Goal: Task Accomplishment & Management: Complete application form

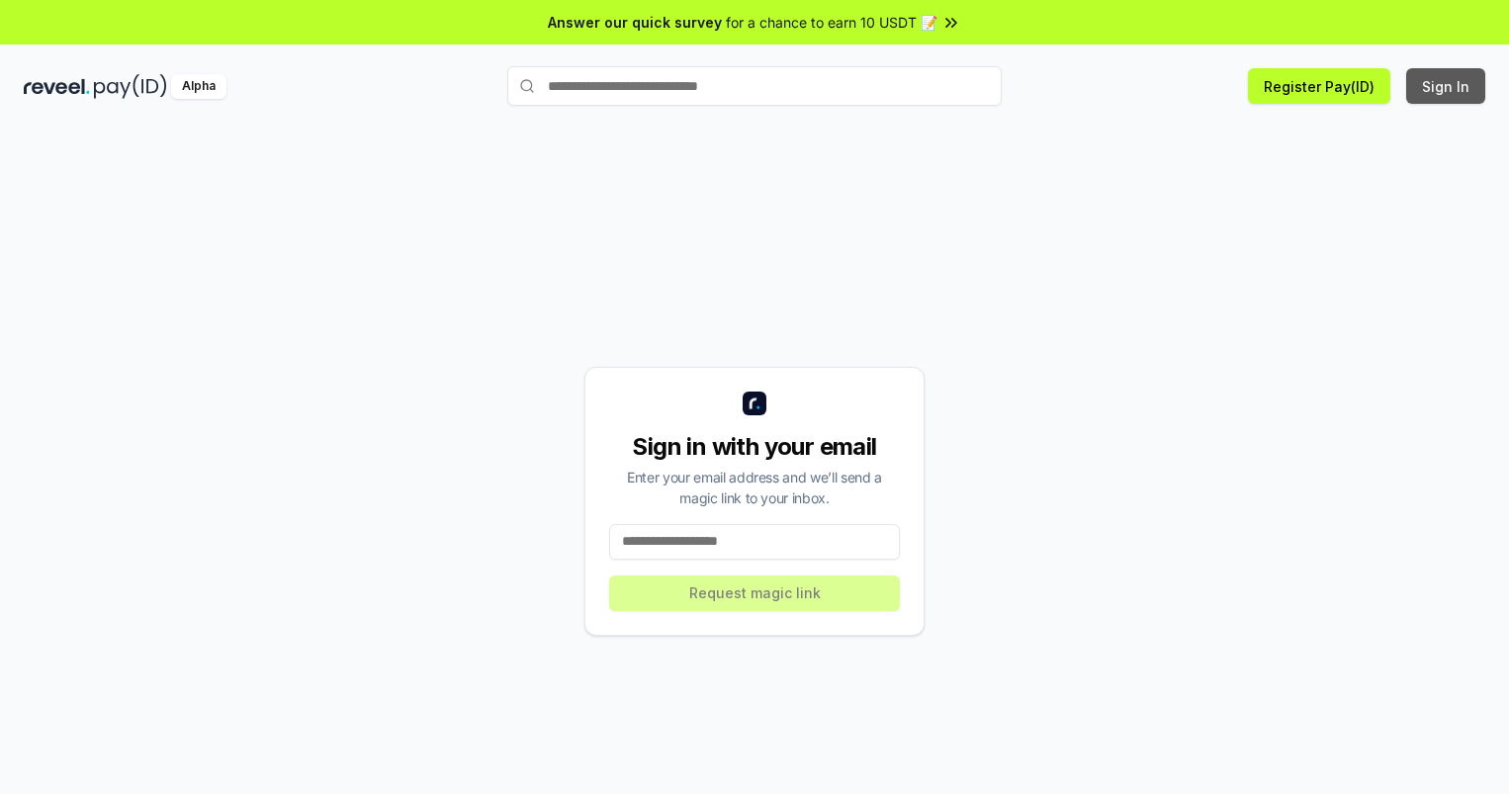
click at [1447, 86] on button "Sign In" at bounding box center [1445, 86] width 79 height 36
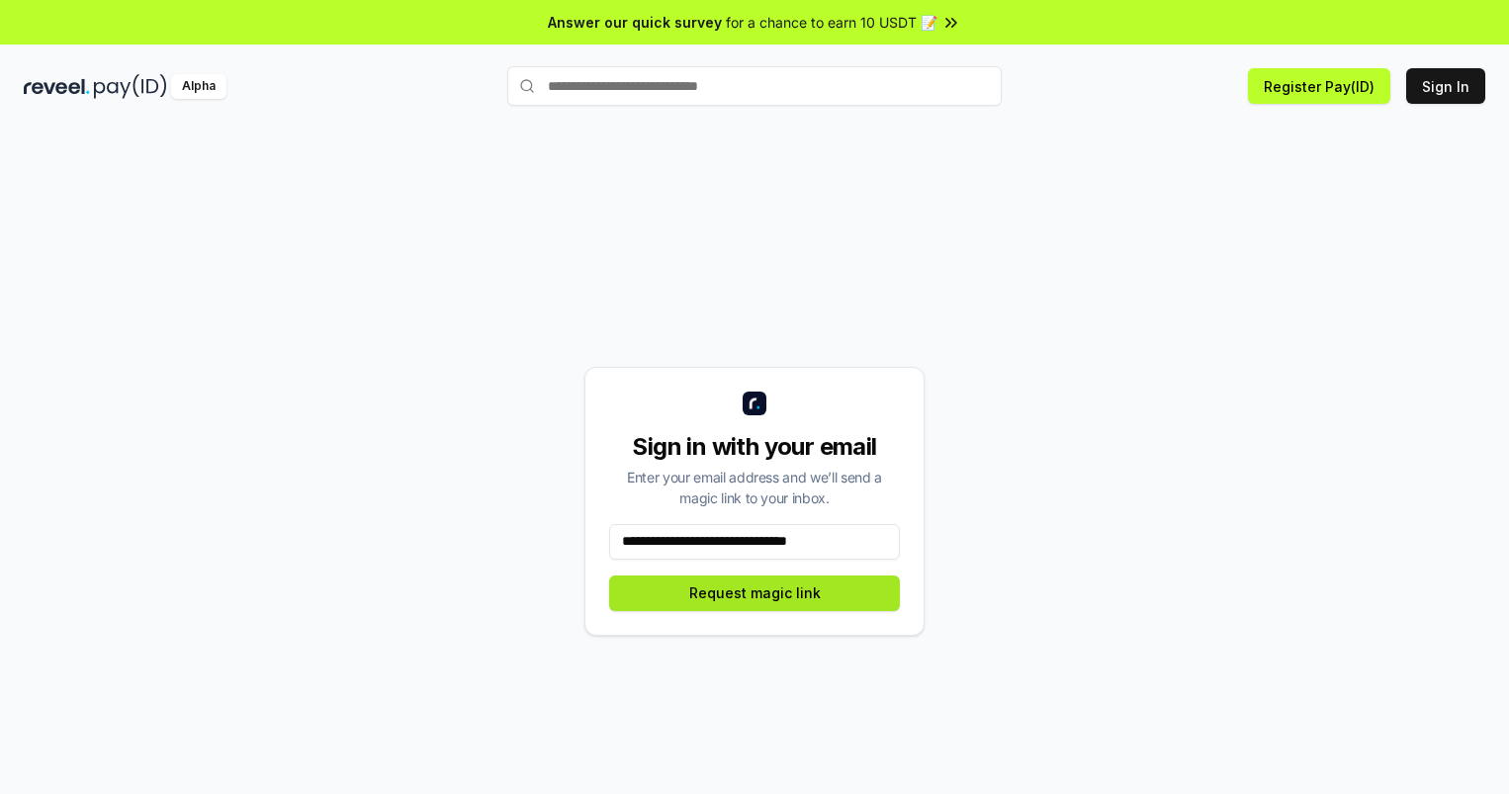
type input "**********"
click at [755, 592] on button "Request magic link" at bounding box center [754, 594] width 291 height 36
